Goal: Transaction & Acquisition: Purchase product/service

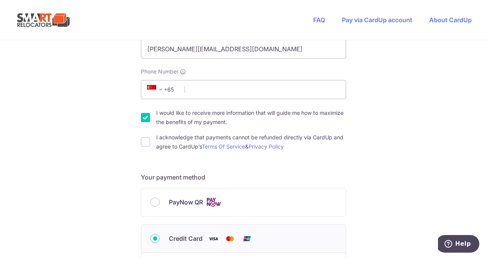
scroll to position [115, 0]
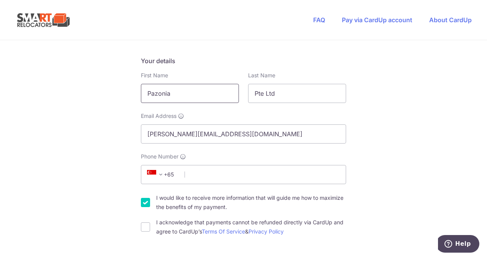
click at [184, 96] on input "Pazonia" at bounding box center [190, 93] width 98 height 19
type input "Pazonia Pizzeria"
click at [207, 172] on input "Phone Number" at bounding box center [243, 174] width 205 height 19
click at [209, 179] on input "Phone Number" at bounding box center [243, 174] width 205 height 19
